Goal: Go to known website: Go to known website

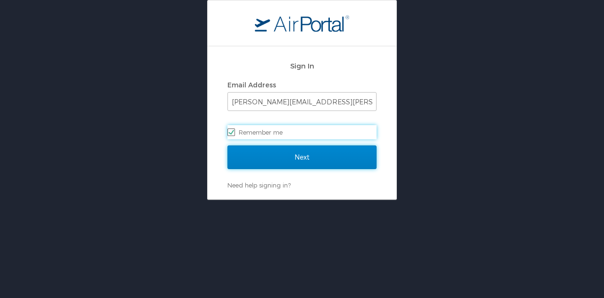
click at [304, 158] on input "Next" at bounding box center [302, 157] width 149 height 24
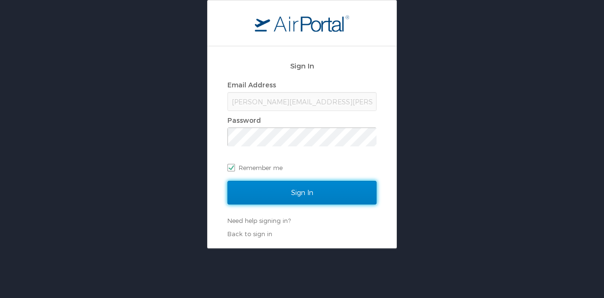
click at [311, 191] on input "Sign In" at bounding box center [302, 193] width 149 height 24
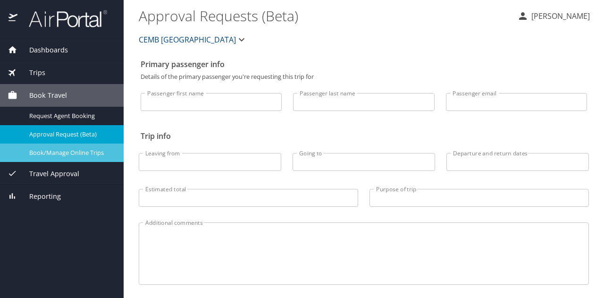
click at [86, 153] on span "Book/Manage Online Trips" at bounding box center [70, 152] width 83 height 9
